Goal: Check status: Check status

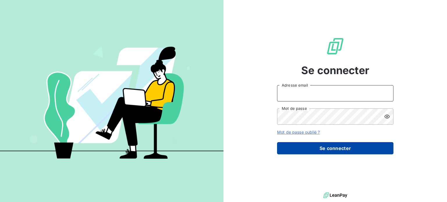
type input "[EMAIL_ADDRESS][PERSON_NAME][DOMAIN_NAME]"
click at [324, 146] on form "[EMAIL_ADDRESS][PERSON_NAME][DOMAIN_NAME] Adresse email Mot de passe Mot de pas…" at bounding box center [335, 119] width 116 height 69
click at [327, 148] on button "Se connecter" at bounding box center [335, 148] width 116 height 12
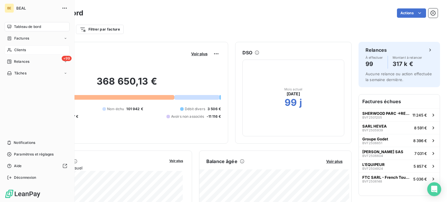
click at [24, 50] on span "Clients" at bounding box center [20, 49] width 12 height 5
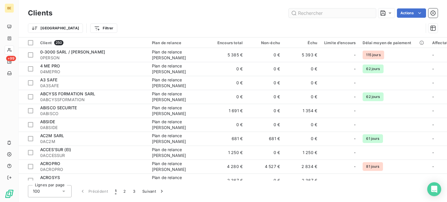
click at [319, 13] on input "text" at bounding box center [332, 12] width 87 height 9
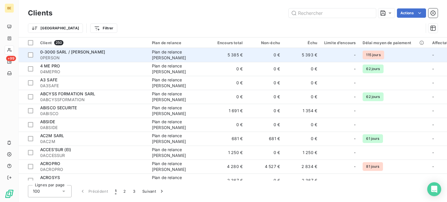
click at [86, 51] on span "0-3000 SARL / [PERSON_NAME]" at bounding box center [72, 51] width 65 height 5
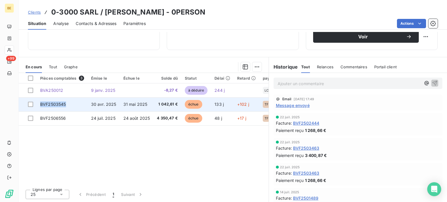
drag, startPoint x: 68, startPoint y: 106, endPoint x: 41, endPoint y: 105, distance: 27.4
click at [41, 105] on td "BVF2503545" at bounding box center [62, 105] width 51 height 14
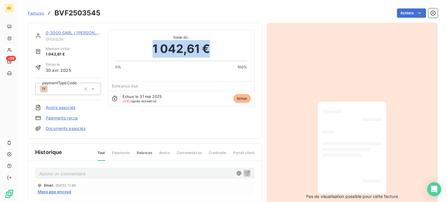
drag, startPoint x: 210, startPoint y: 47, endPoint x: 153, endPoint y: 48, distance: 57.3
click at [153, 48] on div "1 042,61 €" at bounding box center [181, 48] width 132 height 17
copy span "1 042,61 €"
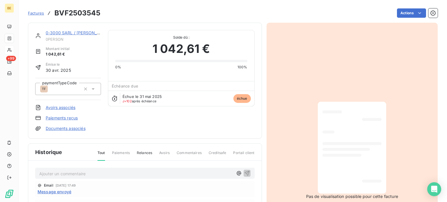
click at [191, 124] on div "0-3000 SARL / [PERSON_NAME] 0PERSON Montant initial 1 042,61 € Émise le 30 avr.…" at bounding box center [144, 81] width 219 height 102
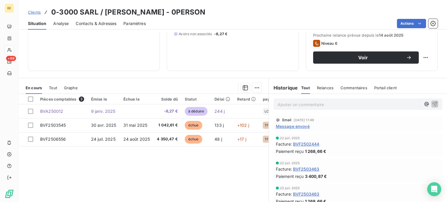
scroll to position [87, 0]
